Goal: Information Seeking & Learning: Learn about a topic

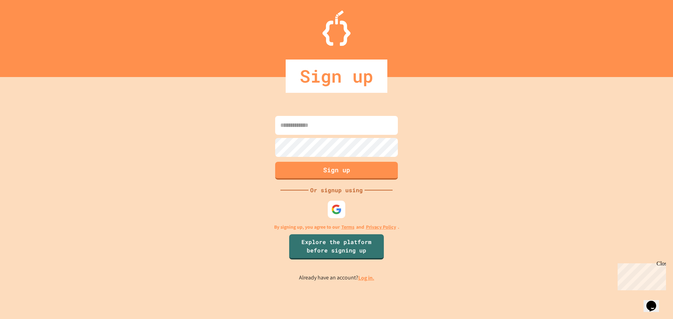
click at [312, 130] on input at bounding box center [336, 125] width 123 height 19
type input "**********"
click at [322, 173] on button "Sign up" at bounding box center [336, 170] width 125 height 18
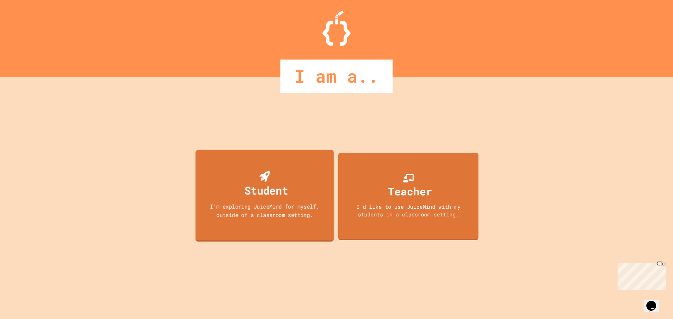
click at [267, 208] on div "I'm exploring JuiceMind for myself, outside of a classroom setting." at bounding box center [264, 210] width 124 height 16
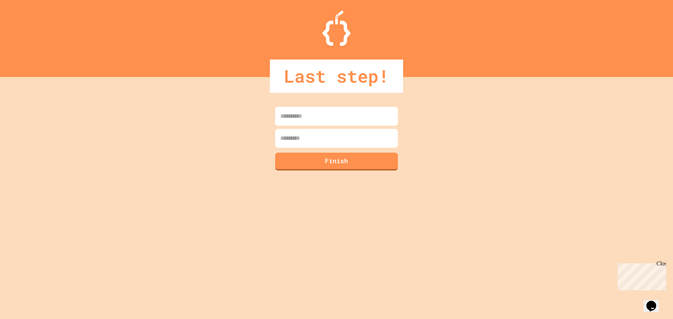
click at [297, 123] on input at bounding box center [336, 116] width 123 height 19
type input "******"
click at [301, 160] on button "Finish" at bounding box center [336, 161] width 125 height 18
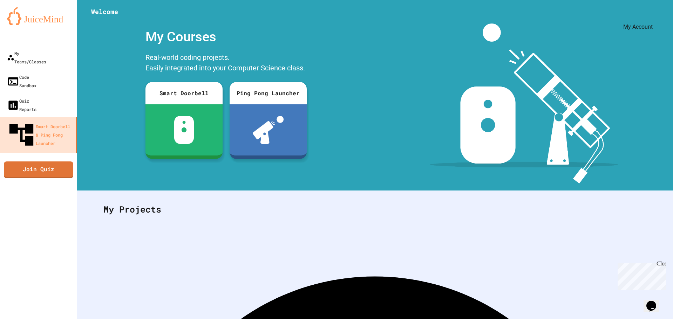
click at [652, 17] on icon "My Account" at bounding box center [652, 17] width 0 height 0
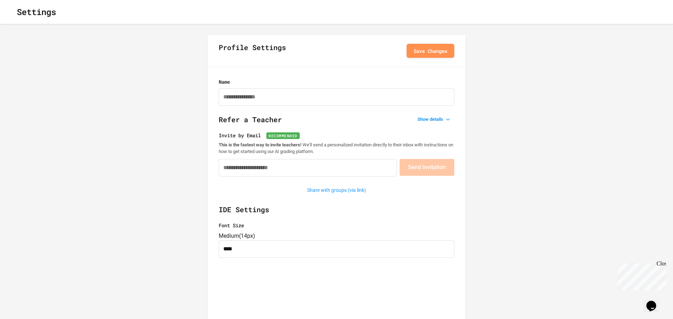
type input "**********"
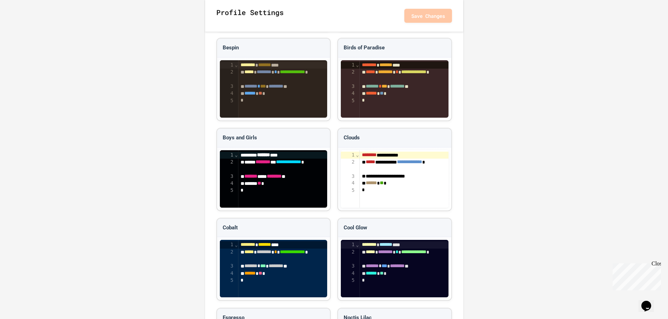
scroll to position [761, 0]
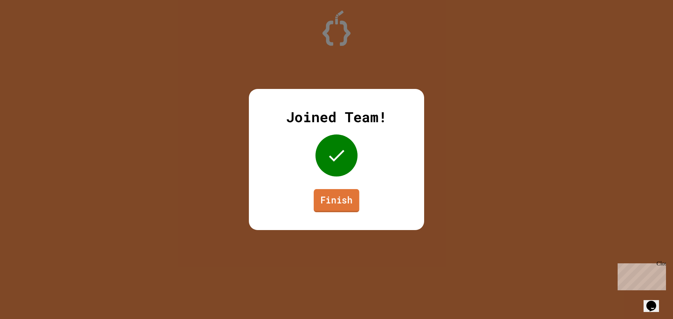
click at [350, 201] on link "Finish" at bounding box center [337, 200] width 46 height 23
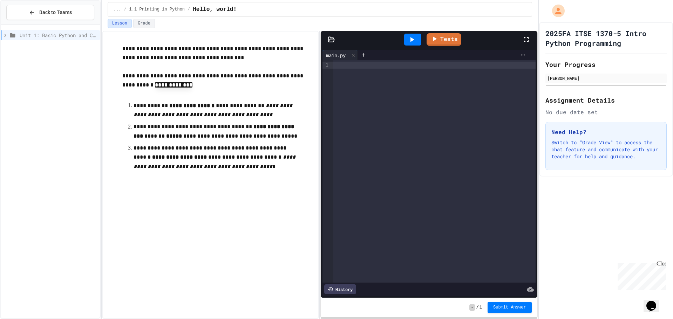
click at [403, 63] on div at bounding box center [434, 65] width 202 height 7
click at [561, 13] on icon "My Account" at bounding box center [559, 11] width 8 height 8
click at [66, 319] on div at bounding box center [336, 319] width 673 height 0
click at [70, 13] on span "Back to Teams" at bounding box center [55, 12] width 33 height 7
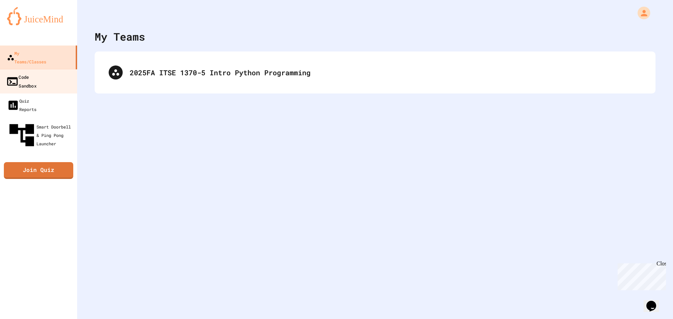
click at [36, 73] on div "Code Sandbox" at bounding box center [21, 81] width 30 height 17
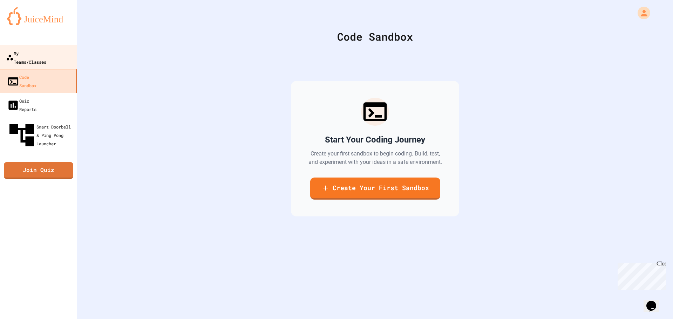
click at [35, 53] on div "My Teams/Classes" at bounding box center [26, 57] width 40 height 17
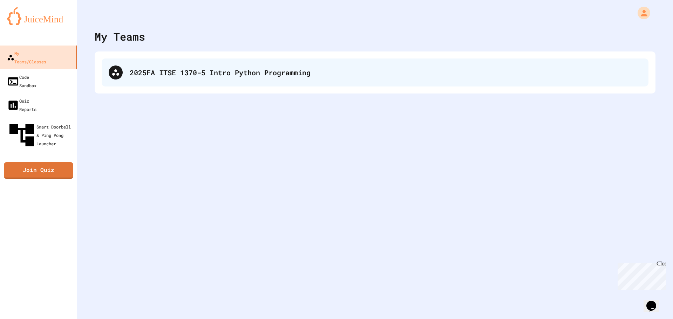
click at [178, 76] on div "2025FA ITSE 1370-5 Intro Python Programming" at bounding box center [386, 72] width 512 height 11
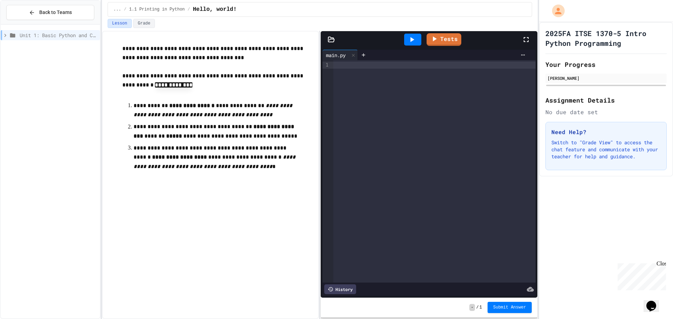
click at [4, 33] on icon at bounding box center [5, 35] width 6 height 6
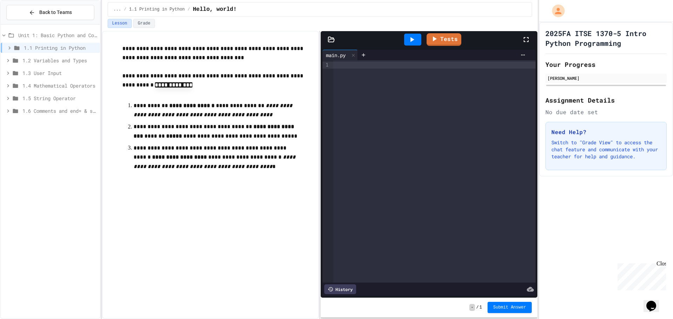
click at [6, 33] on icon at bounding box center [4, 35] width 6 height 6
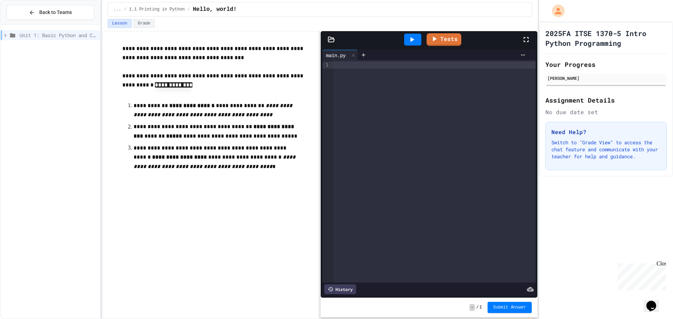
click at [353, 68] on div at bounding box center [434, 65] width 202 height 7
click at [413, 43] on icon at bounding box center [412, 39] width 8 height 8
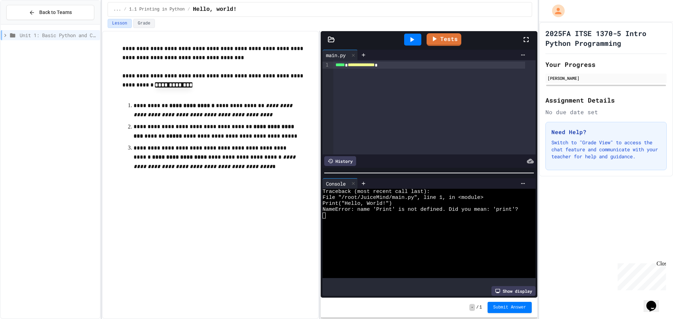
click at [337, 66] on span "*****" at bounding box center [339, 64] width 9 height 5
click at [415, 44] on div at bounding box center [412, 40] width 17 height 12
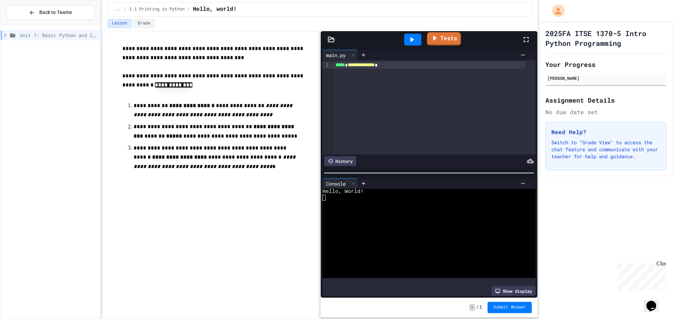
click at [445, 42] on link "Tests" at bounding box center [444, 38] width 34 height 13
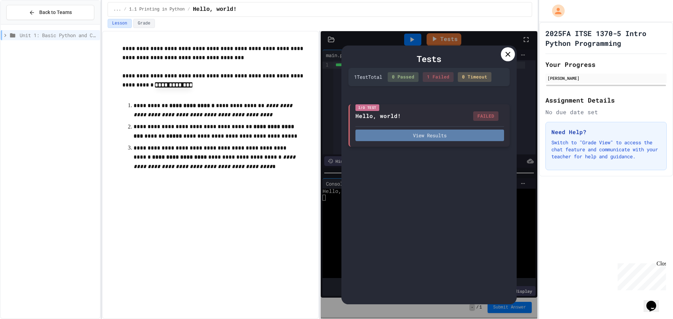
click at [435, 134] on button "View Results" at bounding box center [429, 136] width 149 height 12
click at [510, 54] on icon at bounding box center [508, 54] width 8 height 8
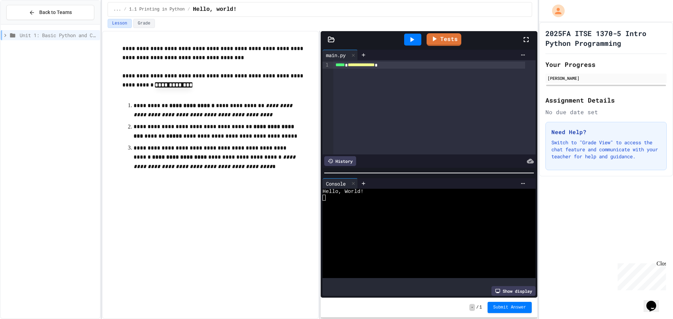
click at [375, 66] on span "**********" at bounding box center [361, 64] width 27 height 5
click at [449, 42] on link "Tests" at bounding box center [444, 38] width 32 height 13
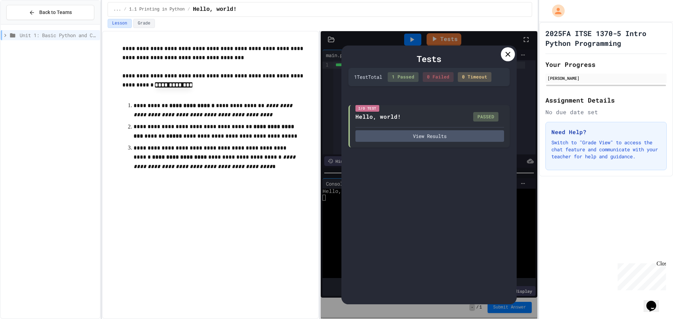
click at [504, 57] on icon at bounding box center [508, 54] width 8 height 8
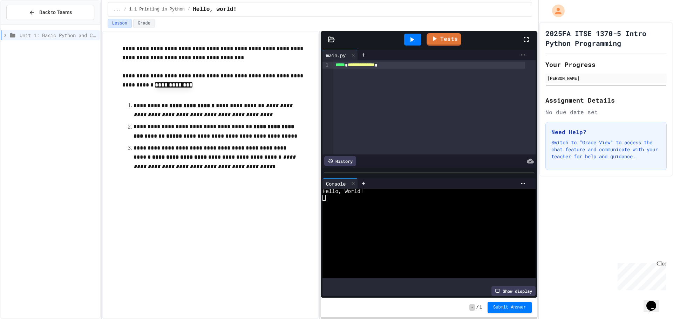
click at [415, 40] on icon at bounding box center [412, 39] width 8 height 8
click at [505, 305] on span "Submit Answer" at bounding box center [509, 307] width 33 height 6
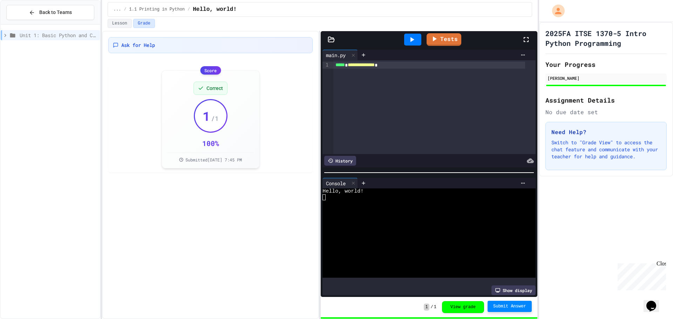
click at [514, 303] on button "Submit Answer" at bounding box center [510, 306] width 44 height 11
click at [473, 309] on button "View grade" at bounding box center [463, 307] width 42 height 12
click at [118, 21] on button "Lesson" at bounding box center [120, 23] width 24 height 9
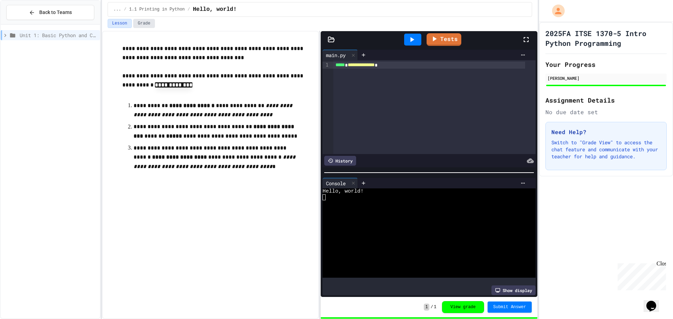
click at [142, 21] on button "Grade" at bounding box center [144, 23] width 22 height 9
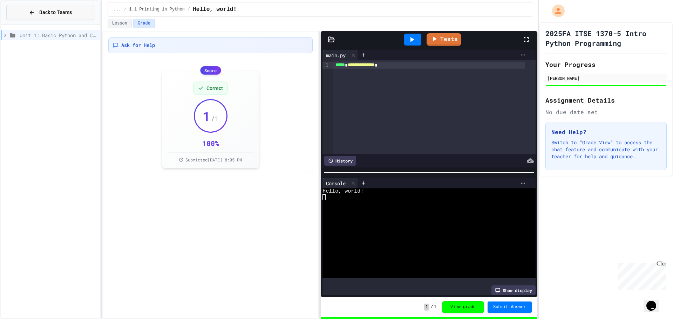
click at [54, 15] on span "Back to Teams" at bounding box center [55, 12] width 33 height 7
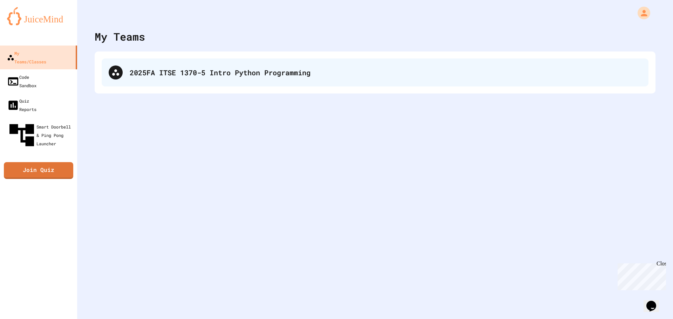
click at [161, 75] on div "2025FA ITSE 1370-5 Intro Python Programming" at bounding box center [386, 72] width 512 height 11
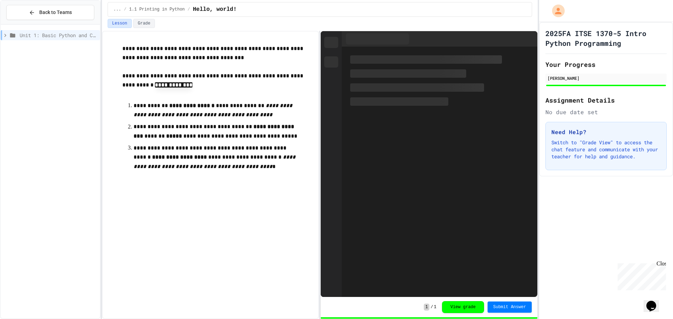
click at [6, 36] on icon at bounding box center [5, 35] width 2 height 3
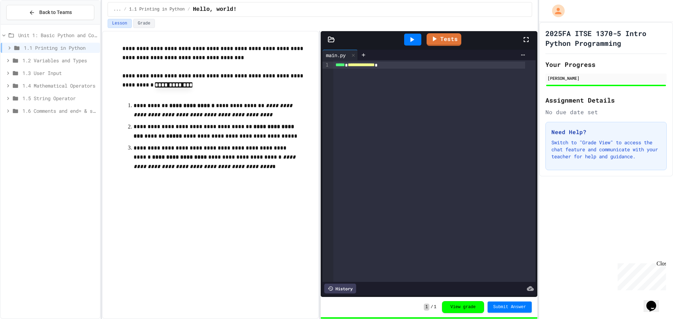
click at [10, 48] on icon at bounding box center [9, 47] width 2 height 3
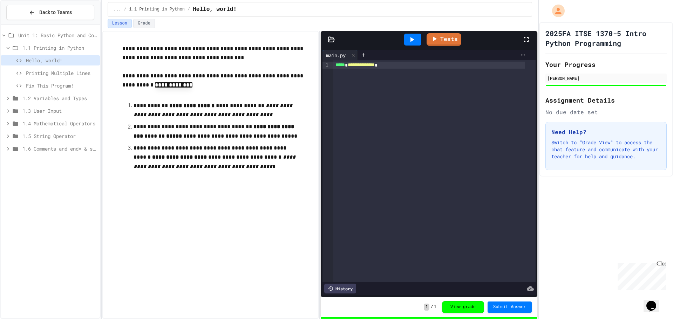
click at [52, 74] on span "Printing Multiple Lines" at bounding box center [61, 72] width 71 height 7
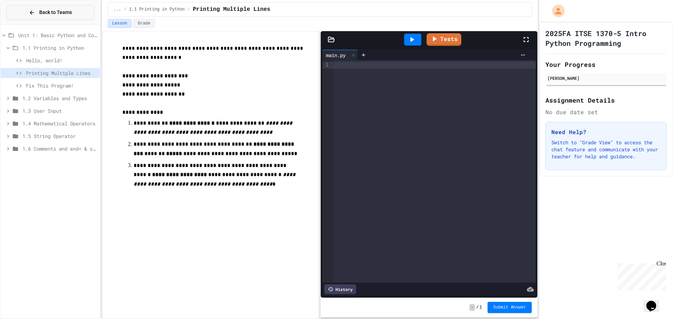
click at [28, 12] on button "Back to Teams" at bounding box center [50, 12] width 88 height 15
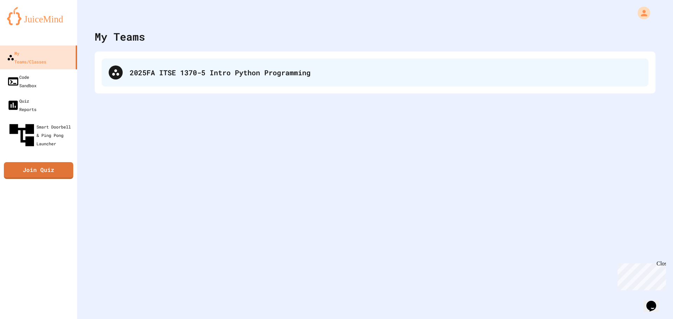
click at [202, 77] on div "2025FA ITSE 1370-5 Intro Python Programming" at bounding box center [386, 72] width 512 height 11
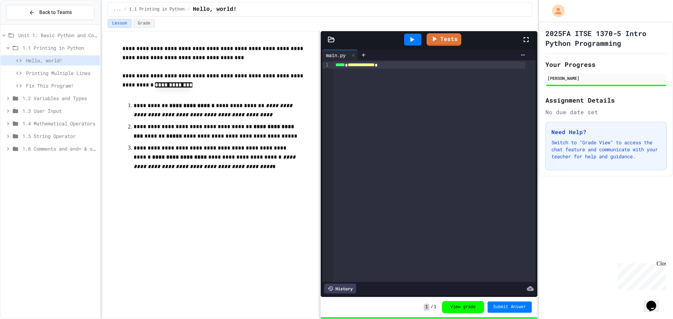
click at [6, 99] on icon at bounding box center [8, 98] width 6 height 6
click at [41, 125] on span "Variable Types" at bounding box center [61, 123] width 71 height 7
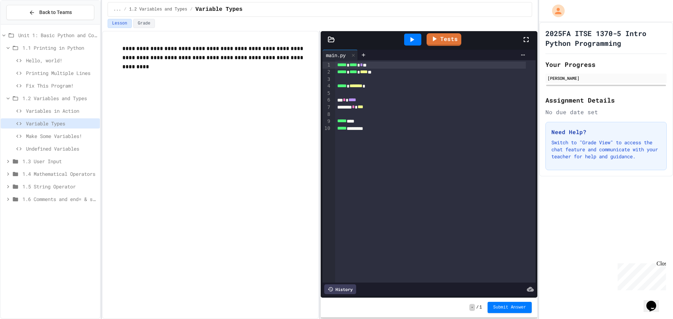
click at [7, 97] on icon at bounding box center [8, 98] width 6 height 6
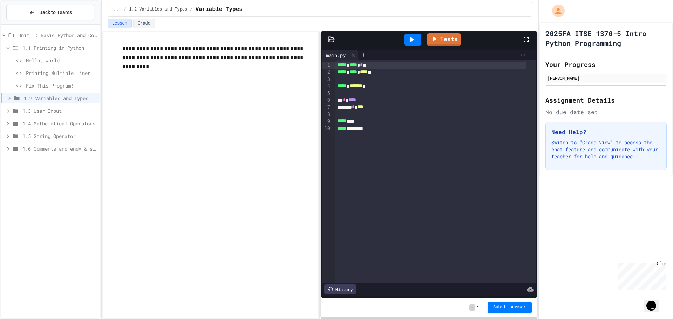
click at [41, 57] on span "Hello, world!" at bounding box center [61, 60] width 71 height 7
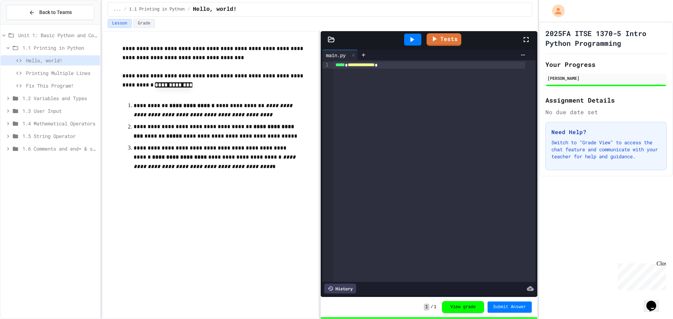
click at [56, 75] on span "Printing Multiple Lines" at bounding box center [61, 72] width 71 height 7
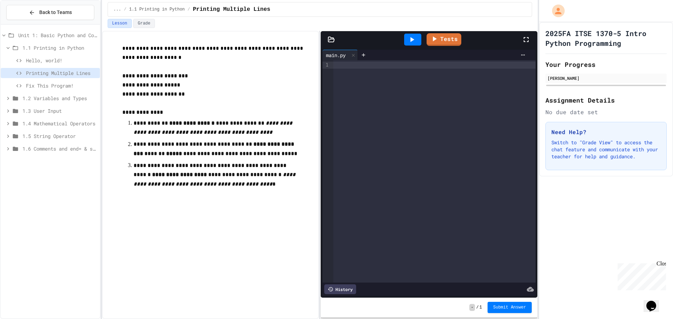
click at [354, 63] on div at bounding box center [434, 65] width 202 height 7
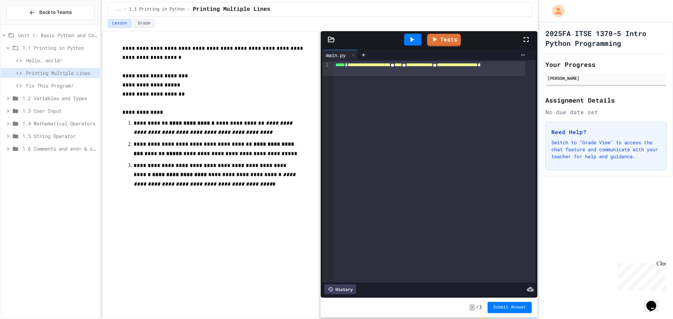
click at [414, 39] on icon at bounding box center [412, 39] width 8 height 8
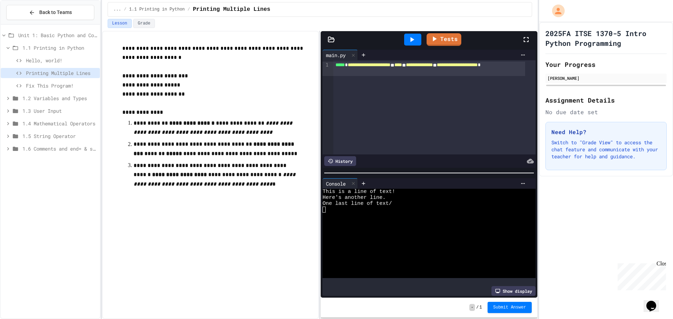
click at [437, 67] on span "**********" at bounding box center [457, 64] width 41 height 5
click at [415, 45] on div at bounding box center [412, 40] width 17 height 12
click at [441, 40] on link "Tests" at bounding box center [444, 38] width 32 height 13
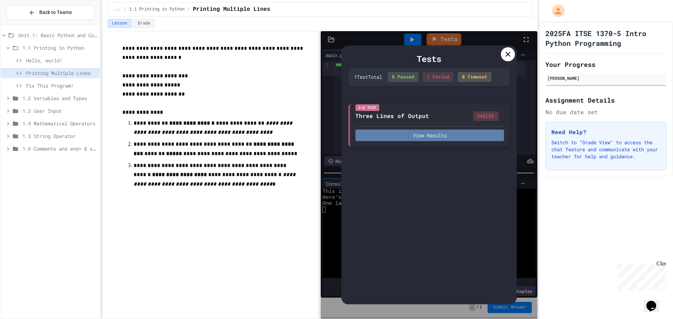
click at [433, 137] on button "View Results" at bounding box center [429, 136] width 149 height 12
click at [509, 56] on icon at bounding box center [508, 54] width 8 height 8
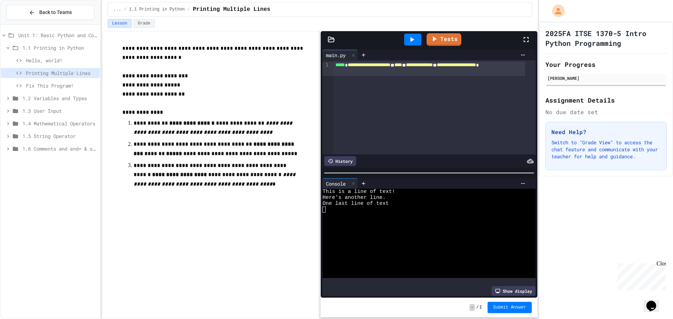
click at [437, 67] on span "**********" at bounding box center [456, 64] width 39 height 5
click at [448, 34] on link "Tests" at bounding box center [444, 38] width 35 height 13
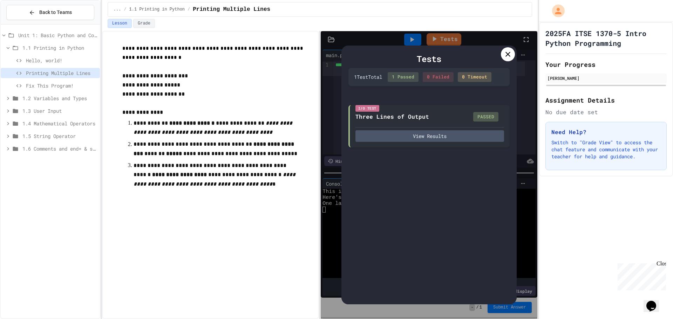
click at [504, 54] on icon at bounding box center [508, 54] width 8 height 8
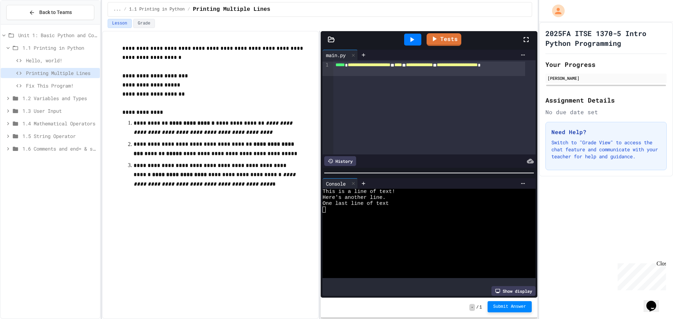
click at [511, 308] on span "Submit Answer" at bounding box center [509, 307] width 33 height 6
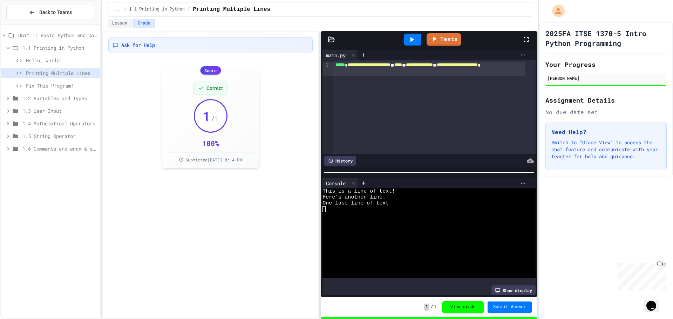
click at [65, 89] on span "Fix This Program!" at bounding box center [61, 85] width 71 height 7
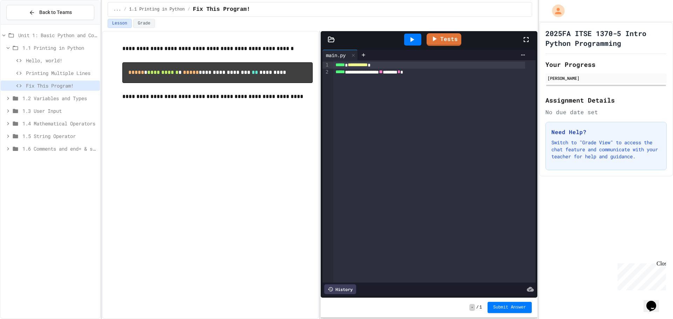
click at [412, 42] on icon at bounding box center [412, 39] width 8 height 8
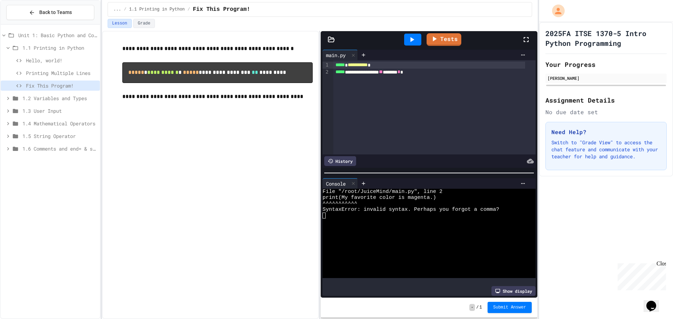
click at [350, 72] on div "**********" at bounding box center [429, 72] width 192 height 7
drag, startPoint x: 432, startPoint y: 74, endPoint x: 440, endPoint y: 89, distance: 17.1
click at [440, 89] on div "**********" at bounding box center [434, 107] width 202 height 94
click at [412, 34] on div at bounding box center [412, 40] width 17 height 12
click at [390, 64] on div "**********" at bounding box center [429, 65] width 192 height 7
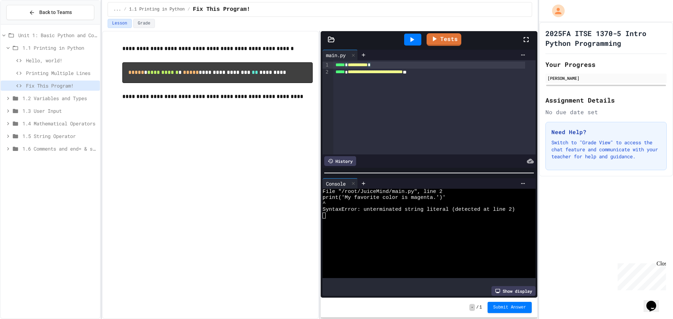
click at [448, 72] on div "**********" at bounding box center [429, 72] width 192 height 7
click at [414, 40] on icon at bounding box center [413, 39] width 4 height 5
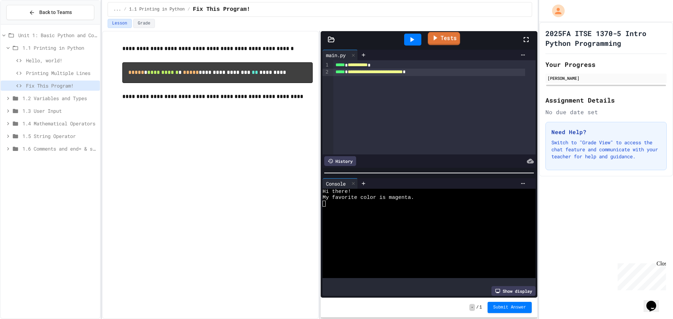
click at [435, 39] on icon at bounding box center [436, 37] width 4 height 5
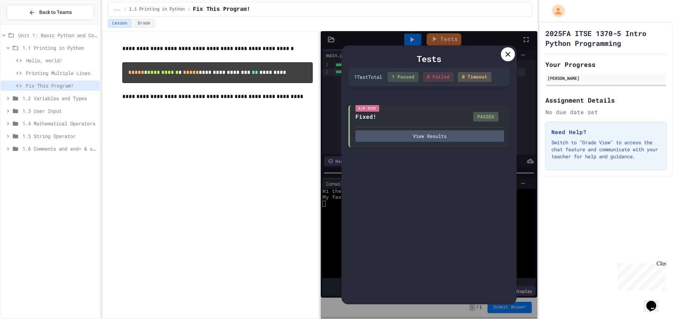
click at [502, 55] on div at bounding box center [508, 54] width 14 height 14
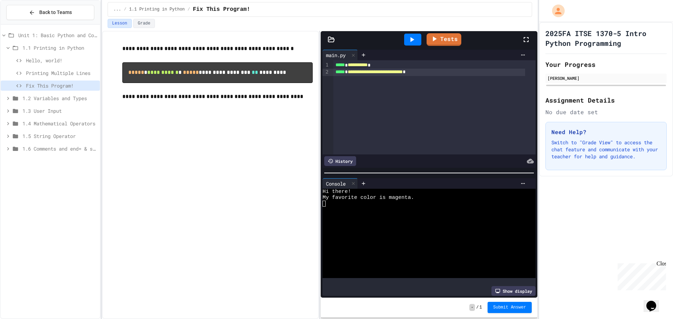
click at [514, 281] on div "WWWWWWWWWWWWWWWWWWWWWWWWWWWWWWWW Hi there! My favorite color is magenta." at bounding box center [429, 238] width 213 height 98
click at [513, 286] on div "Show display" at bounding box center [513, 291] width 44 height 10
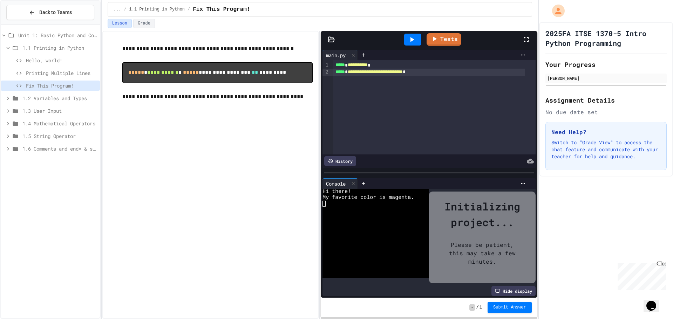
click at [502, 286] on div "Hide display" at bounding box center [513, 291] width 44 height 10
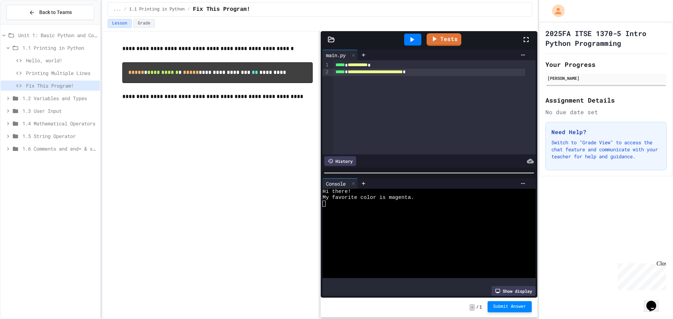
click at [521, 308] on span "Submit Answer" at bounding box center [509, 307] width 33 height 6
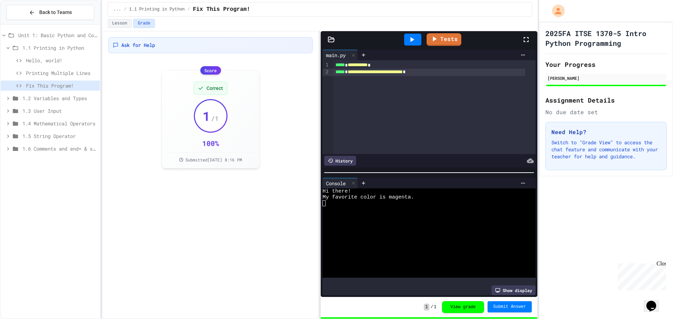
click at [523, 310] on button "Submit Answer" at bounding box center [510, 306] width 44 height 11
click at [46, 60] on span "Hello, world!" at bounding box center [61, 60] width 71 height 7
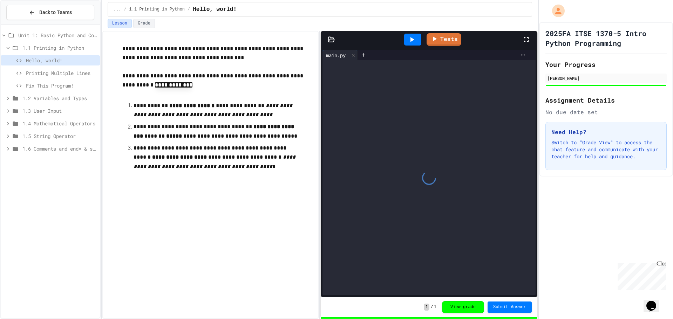
click at [52, 72] on span "Printing Multiple Lines" at bounding box center [61, 72] width 71 height 7
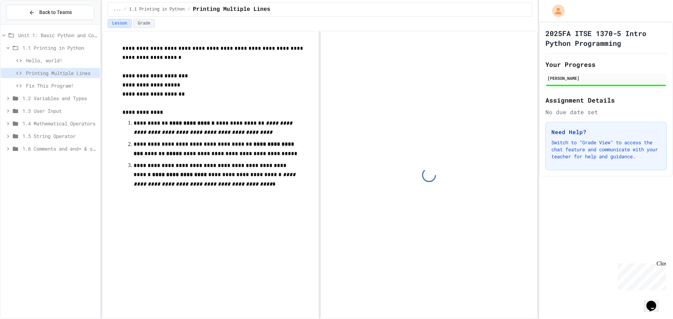
click at [53, 84] on span "Fix This Program!" at bounding box center [61, 85] width 71 height 7
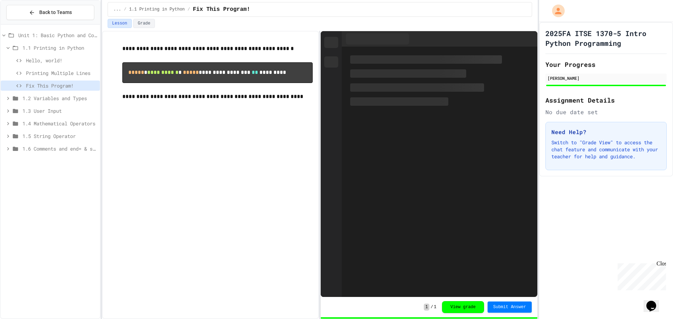
click at [54, 98] on span "1.2 Variables and Types" at bounding box center [59, 98] width 75 height 7
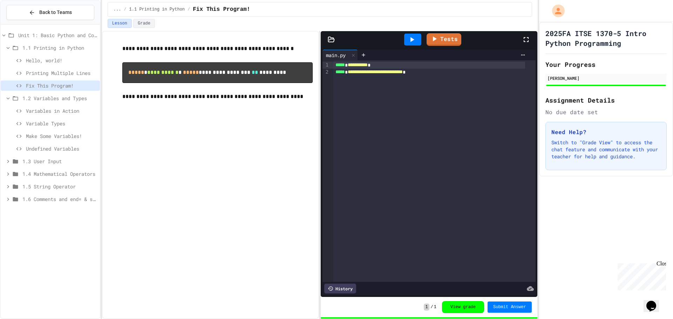
click at [7, 48] on icon at bounding box center [8, 48] width 3 height 2
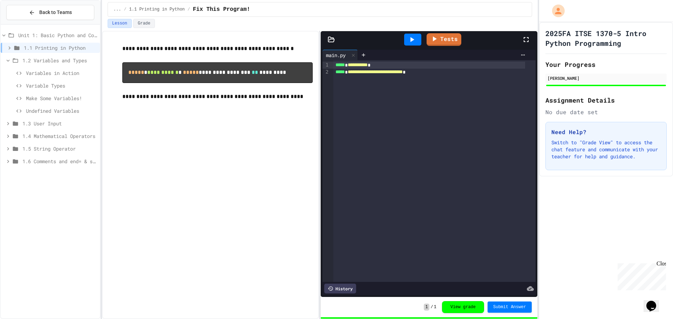
click at [8, 61] on icon at bounding box center [8, 61] width 3 height 2
click at [12, 59] on icon at bounding box center [15, 60] width 8 height 6
click at [56, 74] on span "Variables in Action" at bounding box center [61, 72] width 71 height 7
